Goal: Task Accomplishment & Management: Use online tool/utility

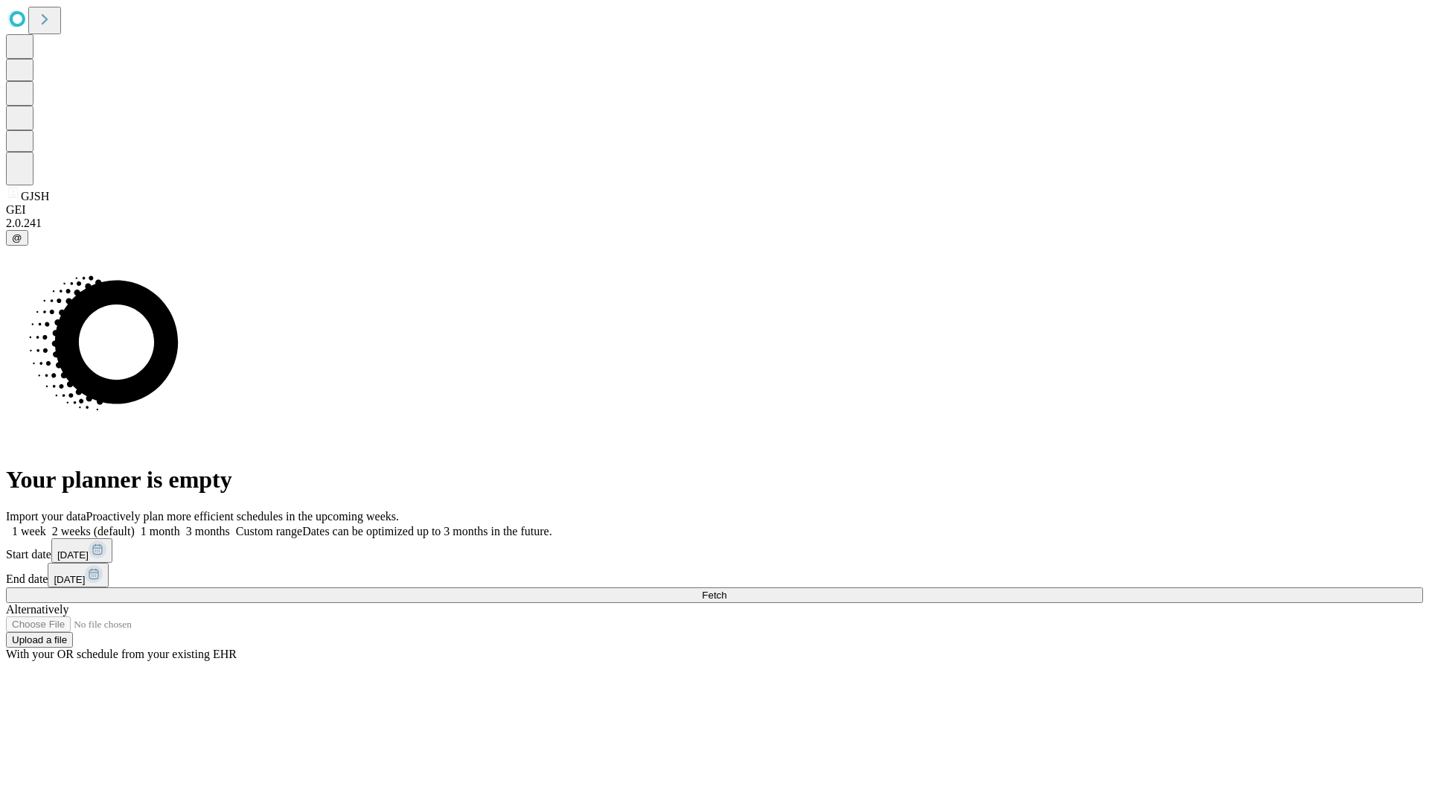
click at [727, 590] on span "Fetch" at bounding box center [714, 595] width 25 height 11
